Goal: Find specific page/section: Find specific page/section

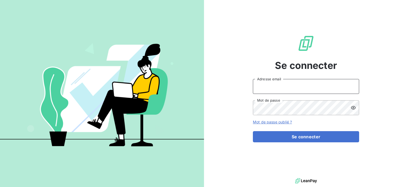
drag, startPoint x: 266, startPoint y: 86, endPoint x: 278, endPoint y: 92, distance: 13.5
click at [266, 86] on input "Adresse email" at bounding box center [306, 86] width 106 height 15
type input "[PERSON_NAME][EMAIL_ADDRESS][DOMAIN_NAME]"
click at [253, 131] on button "Se connecter" at bounding box center [306, 136] width 106 height 11
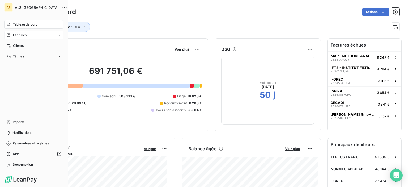
click at [31, 37] on div "Factures" at bounding box center [33, 35] width 59 height 8
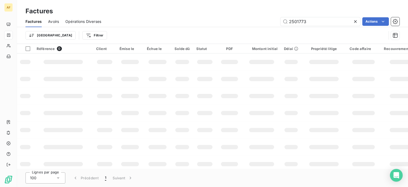
drag, startPoint x: 313, startPoint y: 22, endPoint x: 172, endPoint y: 14, distance: 140.8
click at [172, 14] on div "Factures Factures Avoirs Opérations Diverses 2501773 Actions Trier Filtrer" at bounding box center [212, 22] width 391 height 44
type input "2316079"
